Goal: Information Seeking & Learning: Learn about a topic

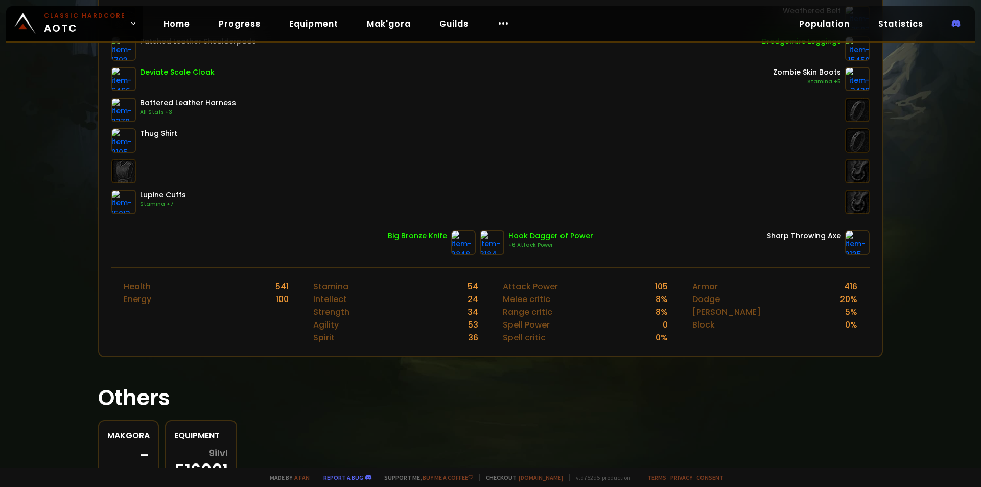
scroll to position [255, 0]
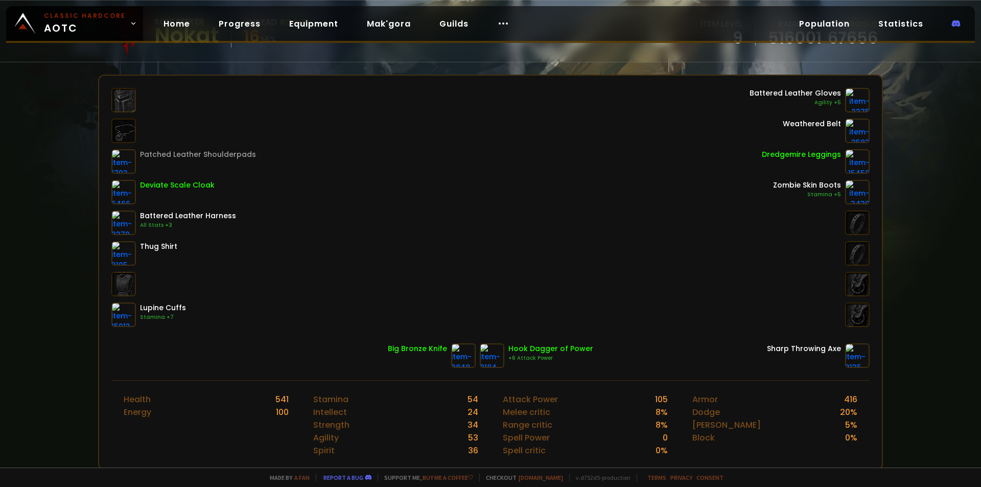
scroll to position [102, 0]
